Goal: Task Accomplishment & Management: Manage account settings

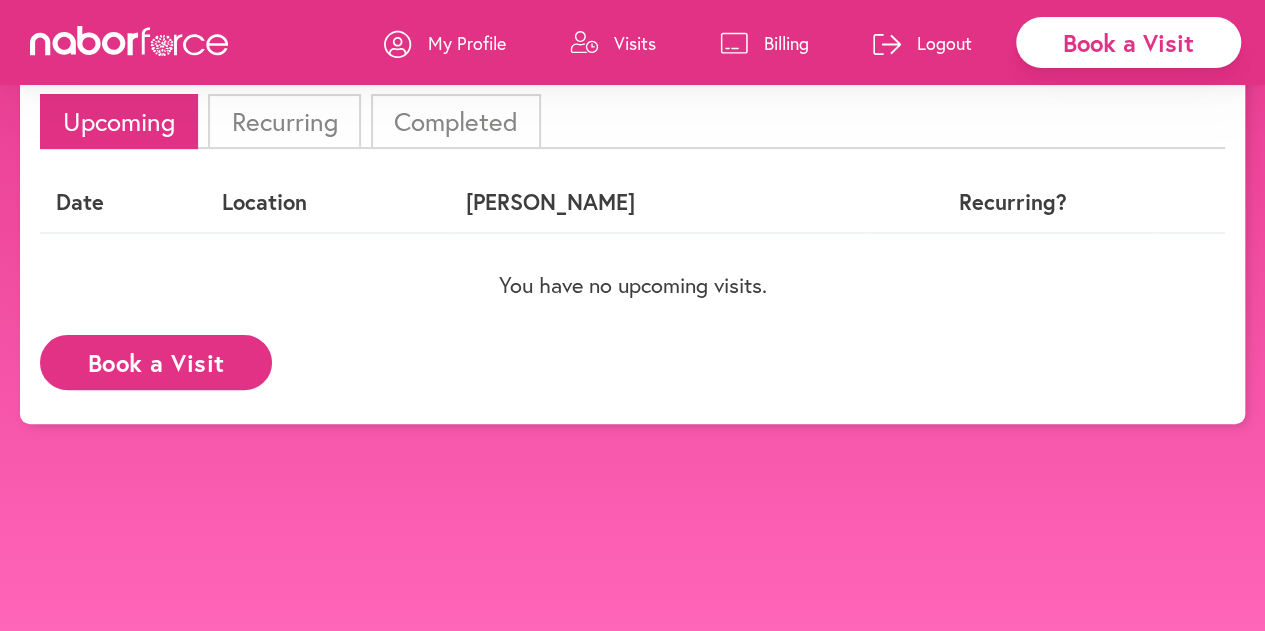
click at [804, 302] on div "Date Location [GEOGRAPHIC_DATA] Recurring? You have no upcoming visits." at bounding box center [632, 246] width 1185 height 147
click at [330, 105] on li "Recurring" at bounding box center [284, 121] width 152 height 55
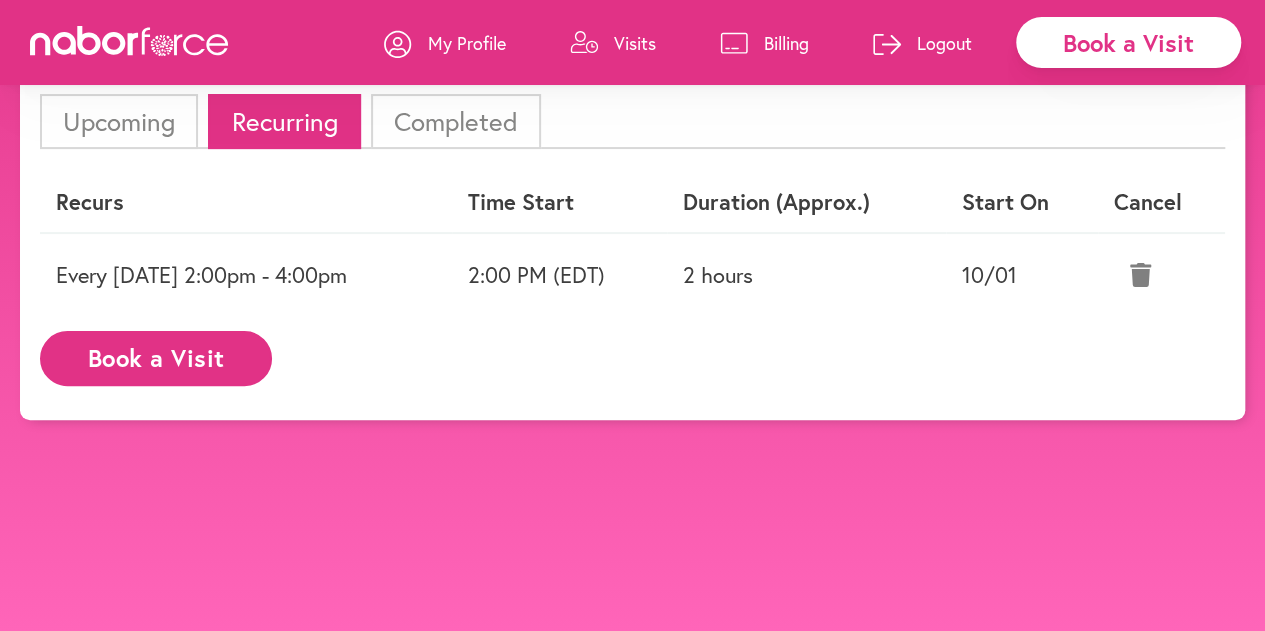
click at [1151, 267] on icon at bounding box center [1140, 275] width 21 height 24
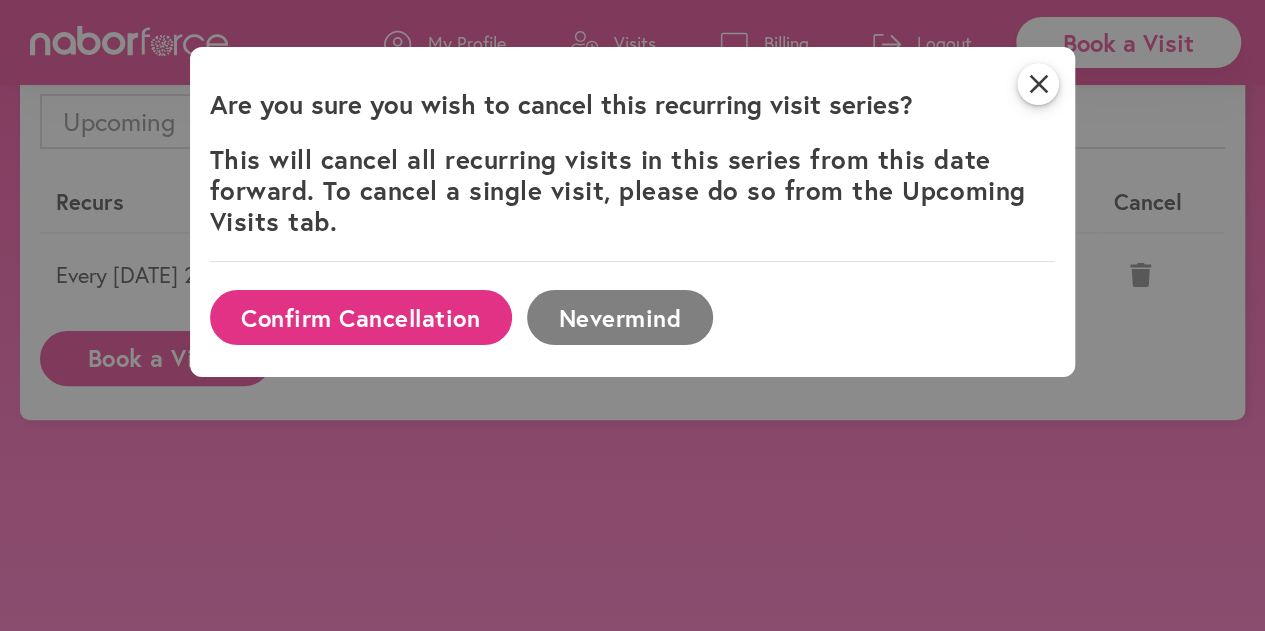
click at [438, 313] on button "Confirm Cancellation" at bounding box center [361, 317] width 302 height 55
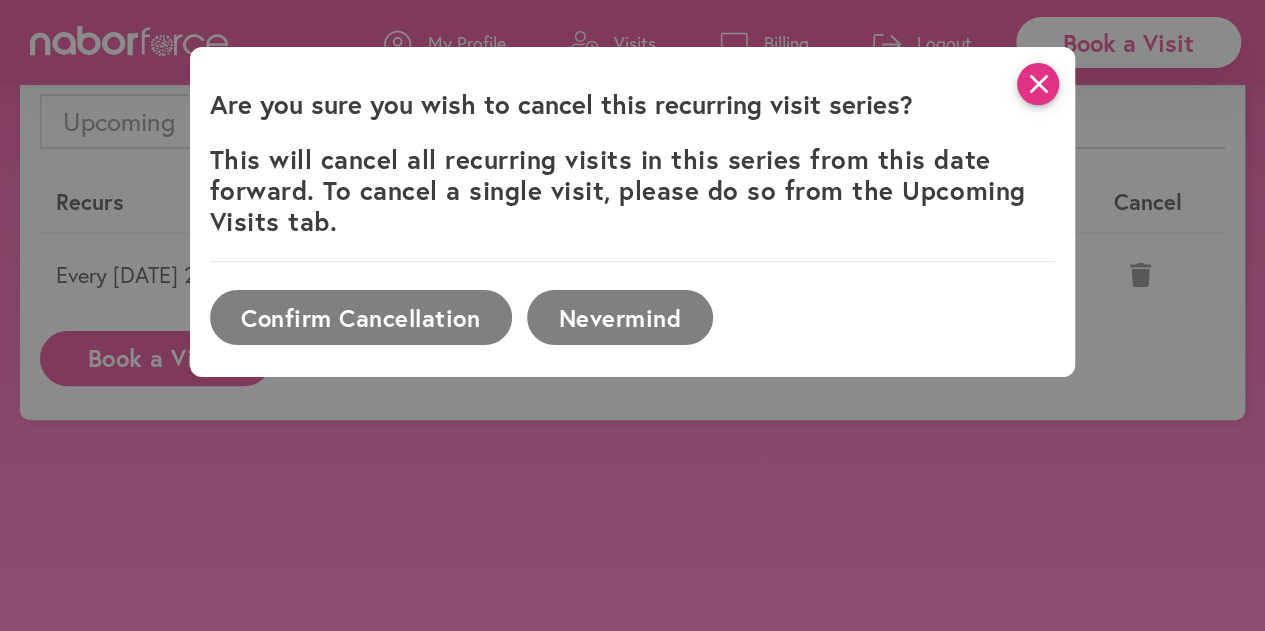
click at [1047, 83] on icon "close" at bounding box center [1038, 84] width 42 height 42
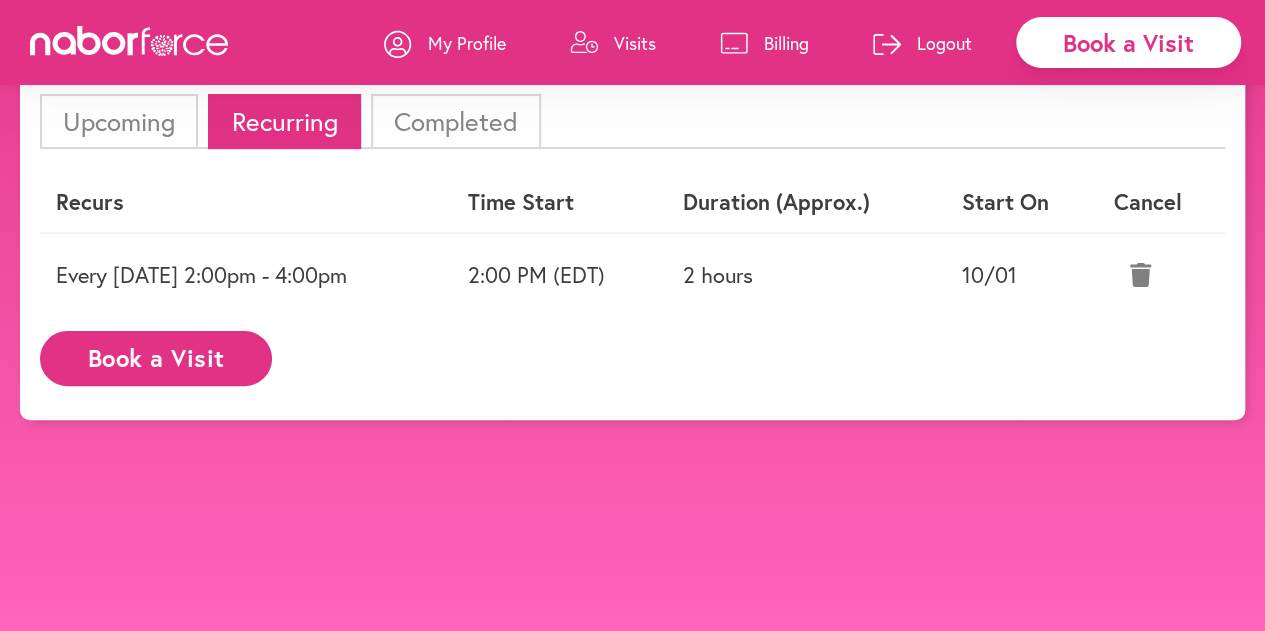
click at [1151, 273] on icon at bounding box center [1140, 275] width 21 height 24
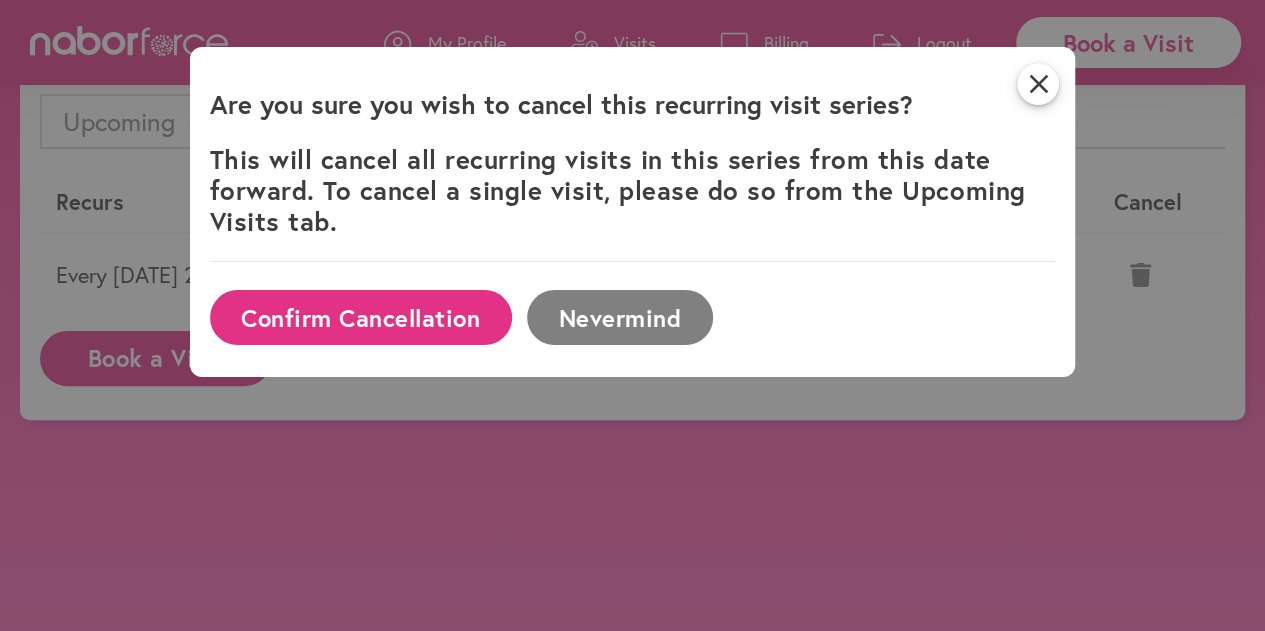
click at [403, 315] on button "Confirm Cancellation" at bounding box center [361, 317] width 302 height 55
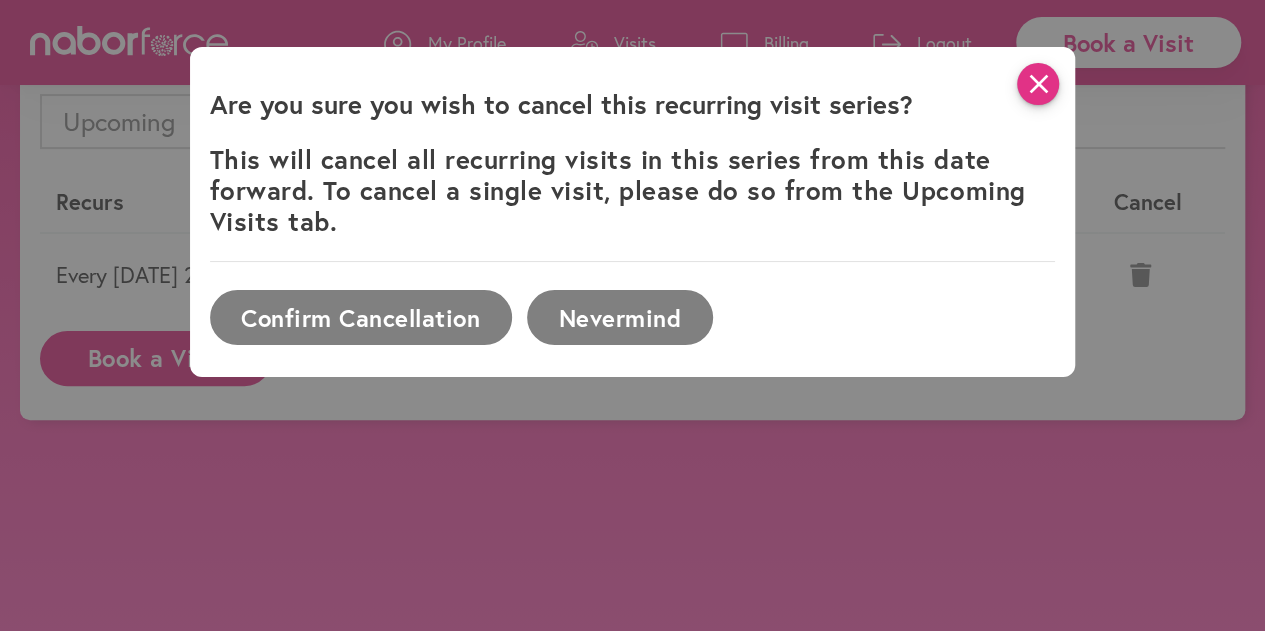
click at [1053, 87] on icon "close" at bounding box center [1038, 84] width 42 height 42
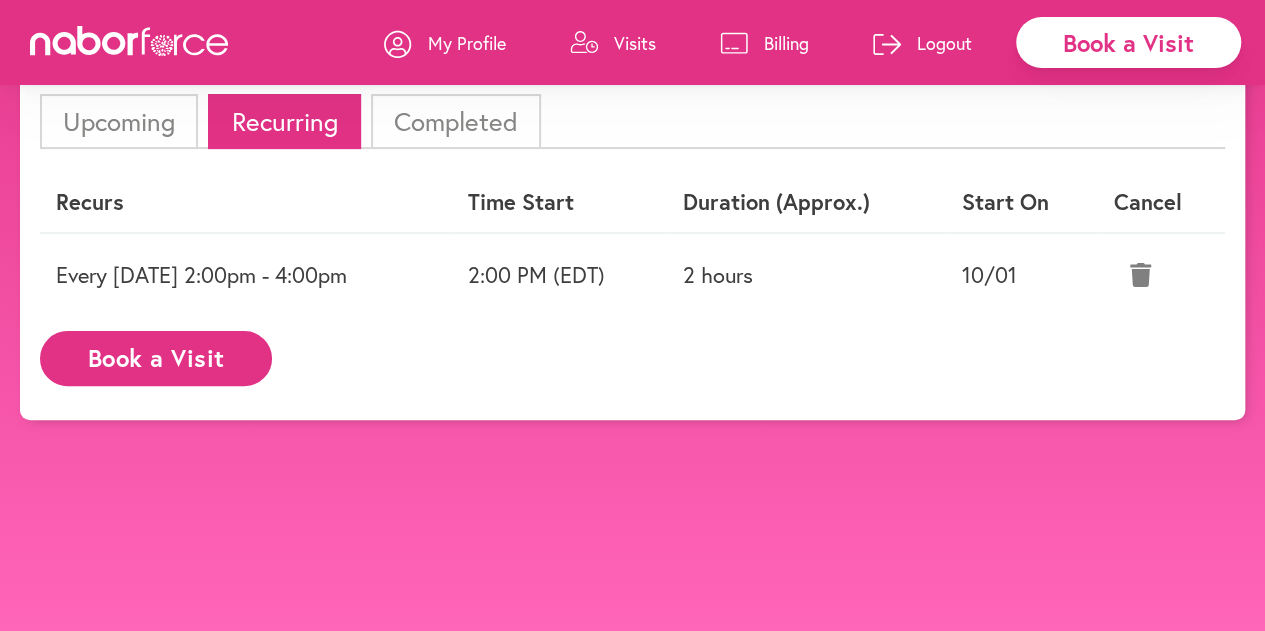
click at [1144, 281] on icon at bounding box center [1140, 275] width 21 height 24
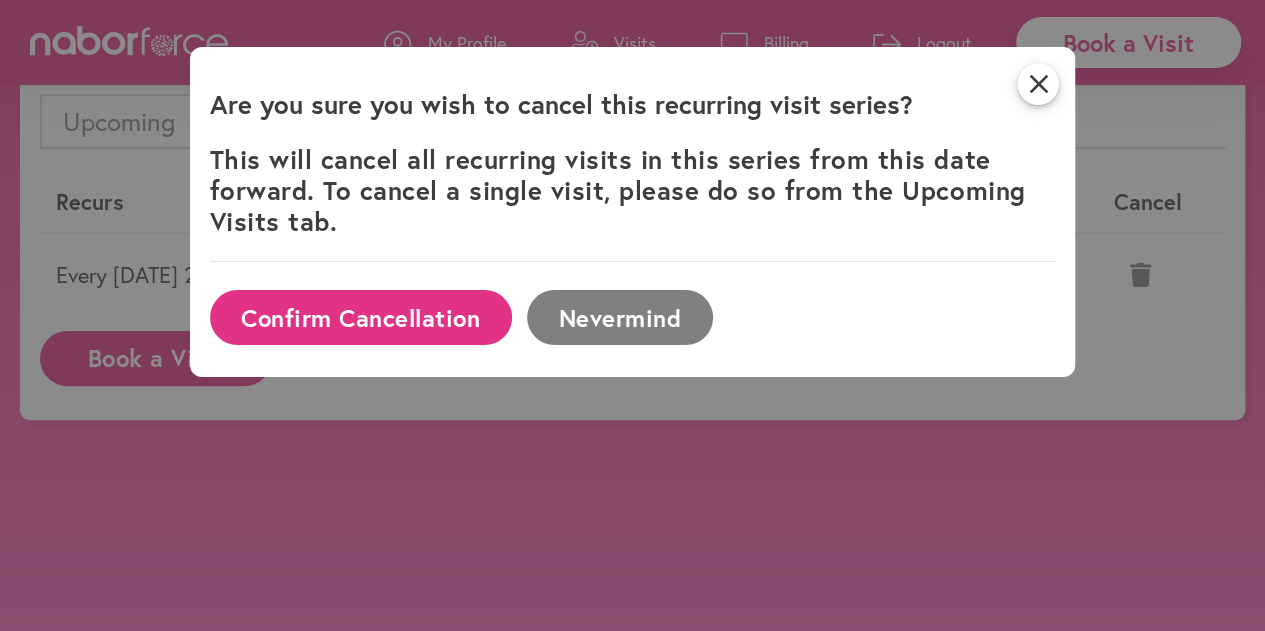
click at [471, 313] on button "Confirm Cancellation" at bounding box center [361, 317] width 302 height 55
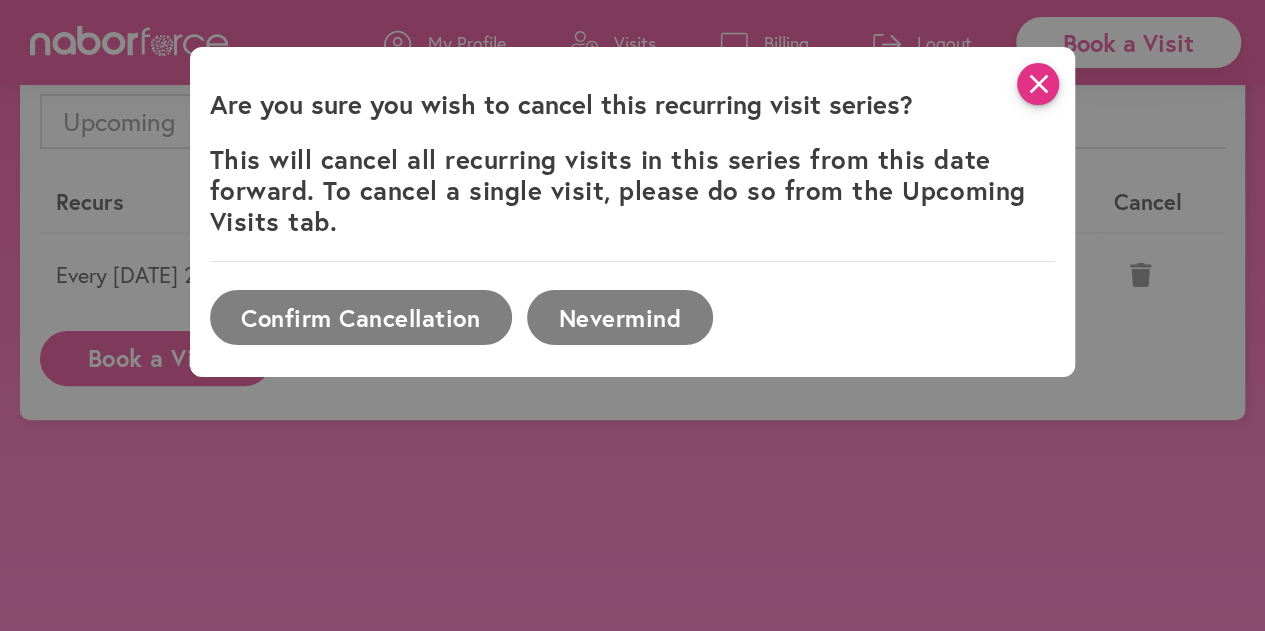
click at [1052, 88] on icon "close" at bounding box center [1038, 84] width 42 height 42
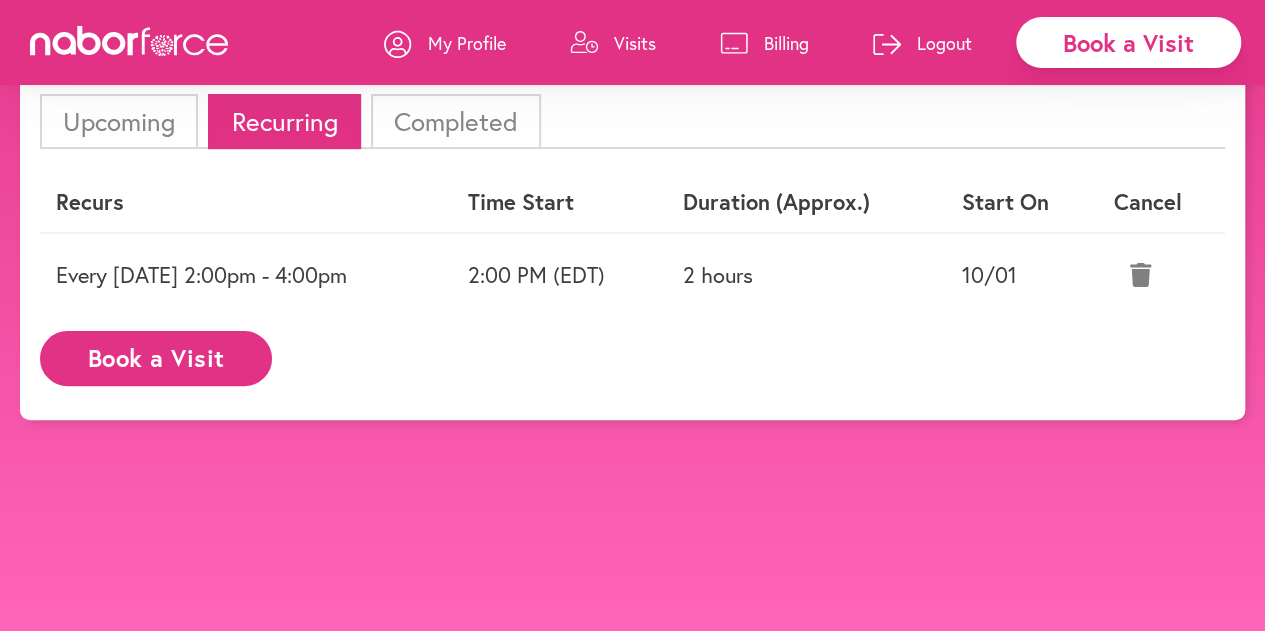
click at [498, 123] on li "Completed" at bounding box center [456, 121] width 170 height 55
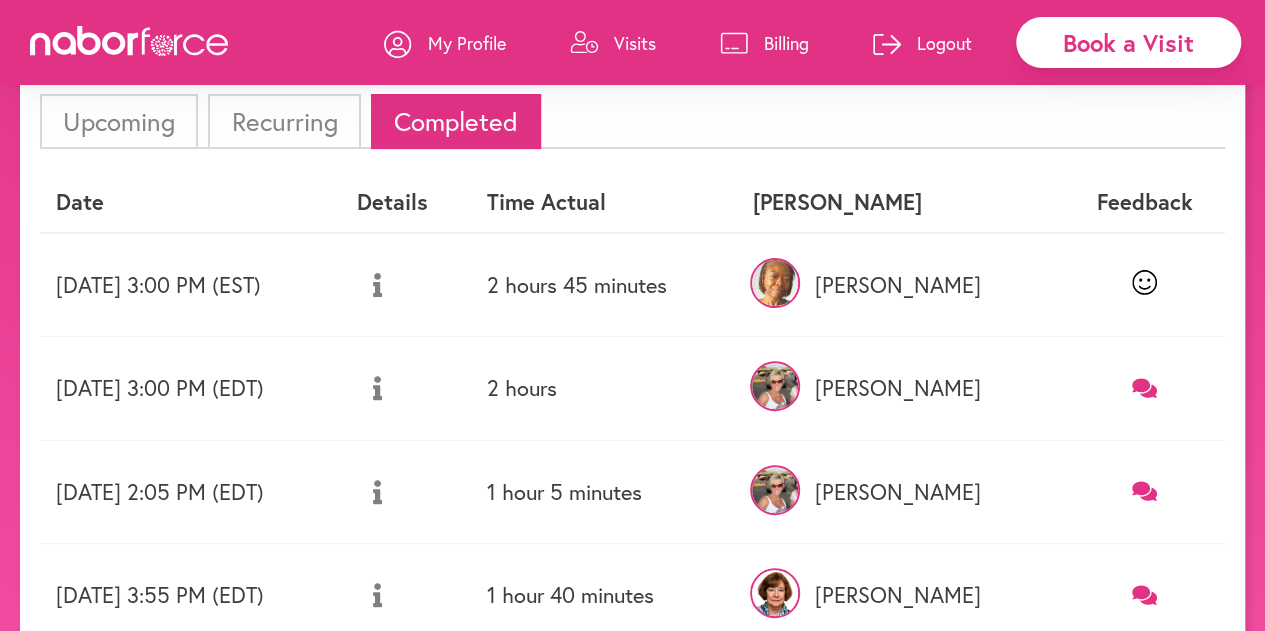
click at [325, 121] on li "Recurring" at bounding box center [284, 121] width 152 height 55
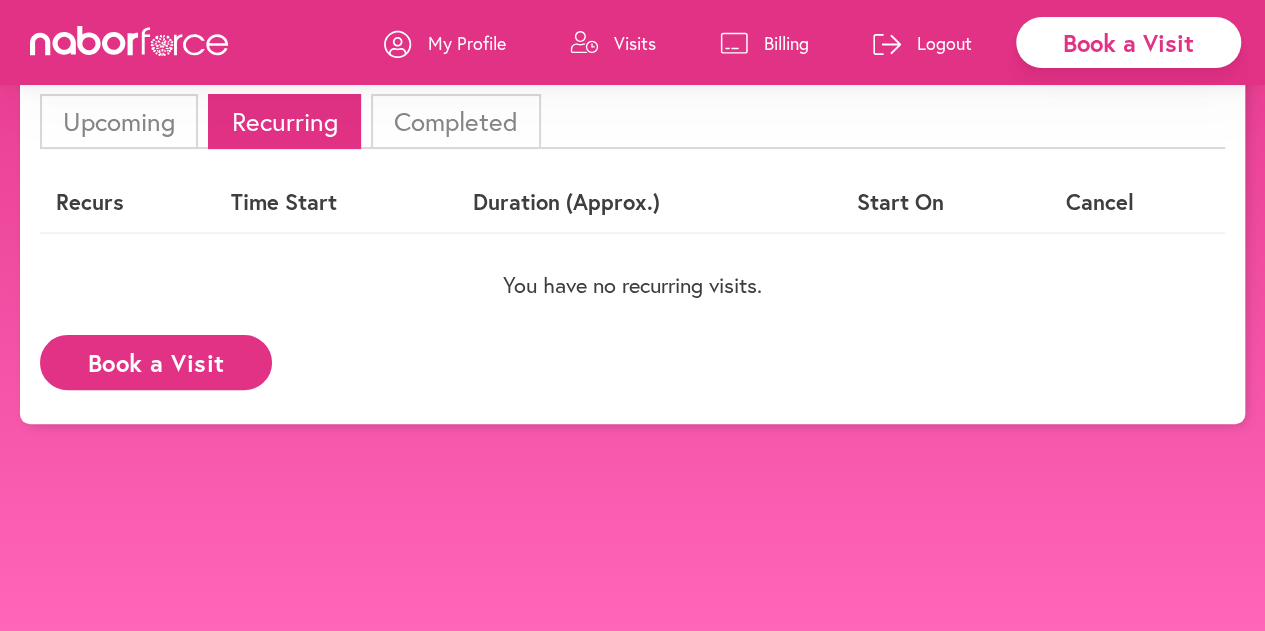
click at [150, 111] on li "Upcoming" at bounding box center [119, 121] width 158 height 55
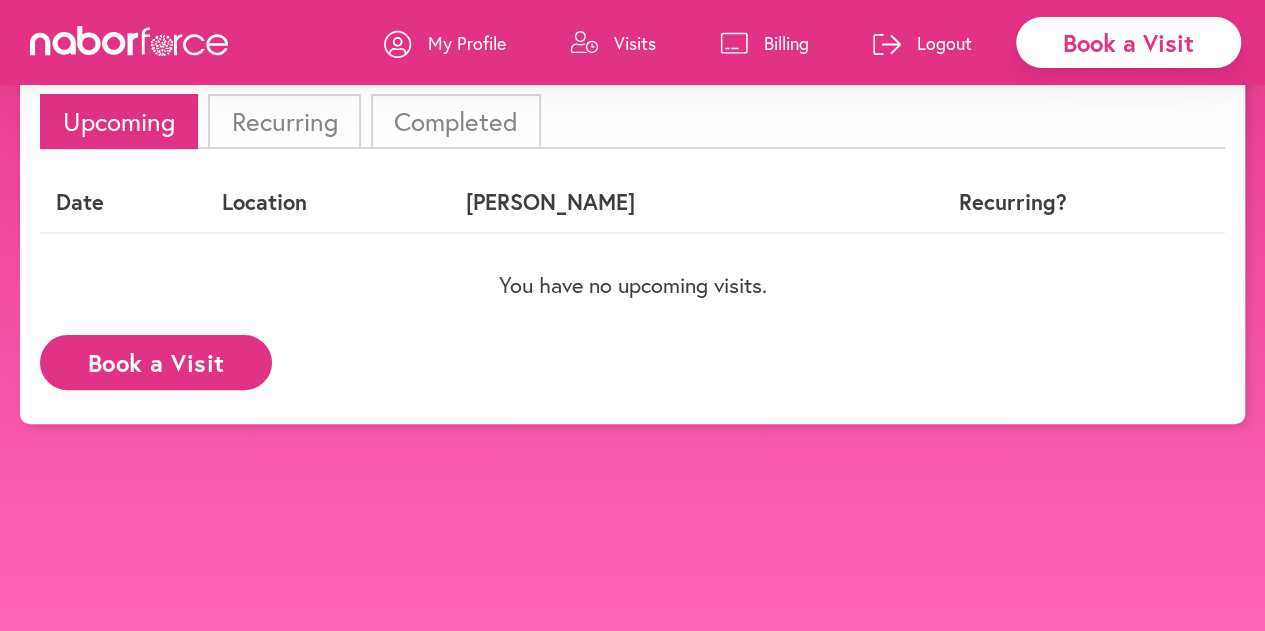
click at [960, 47] on p "Logout" at bounding box center [944, 43] width 55 height 24
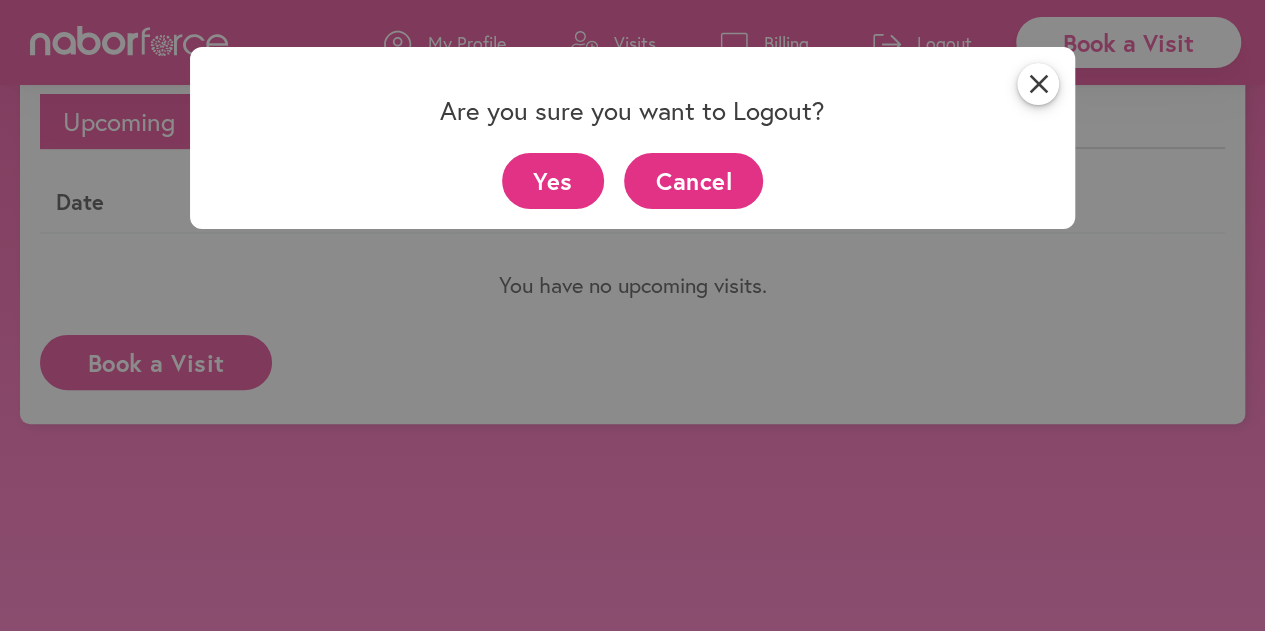
click at [584, 171] on button "Yes" at bounding box center [553, 180] width 103 height 55
